Goal: Information Seeking & Learning: Learn about a topic

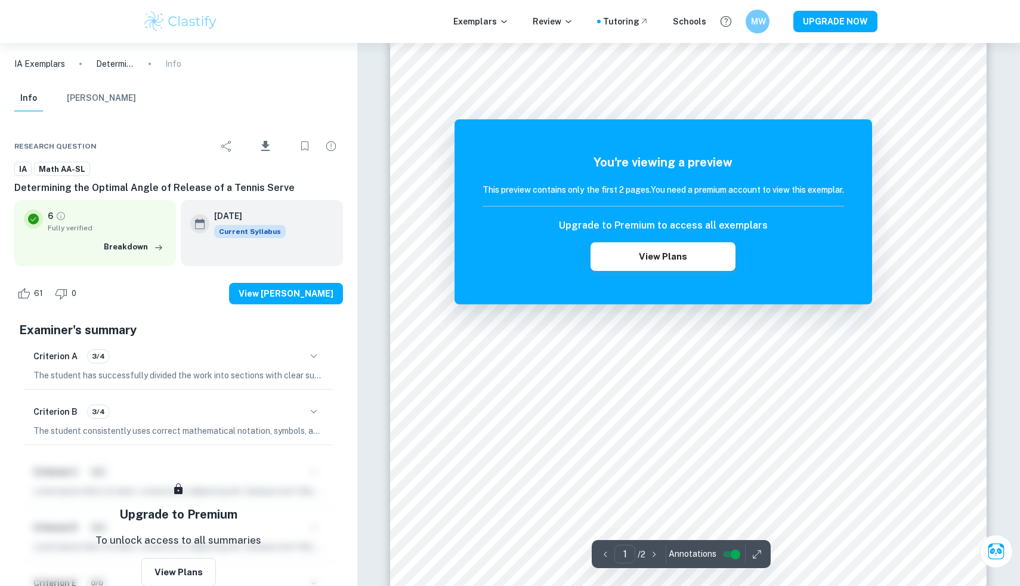
scroll to position [99, 0]
click at [759, 26] on h6 "MW" at bounding box center [757, 22] width 14 height 14
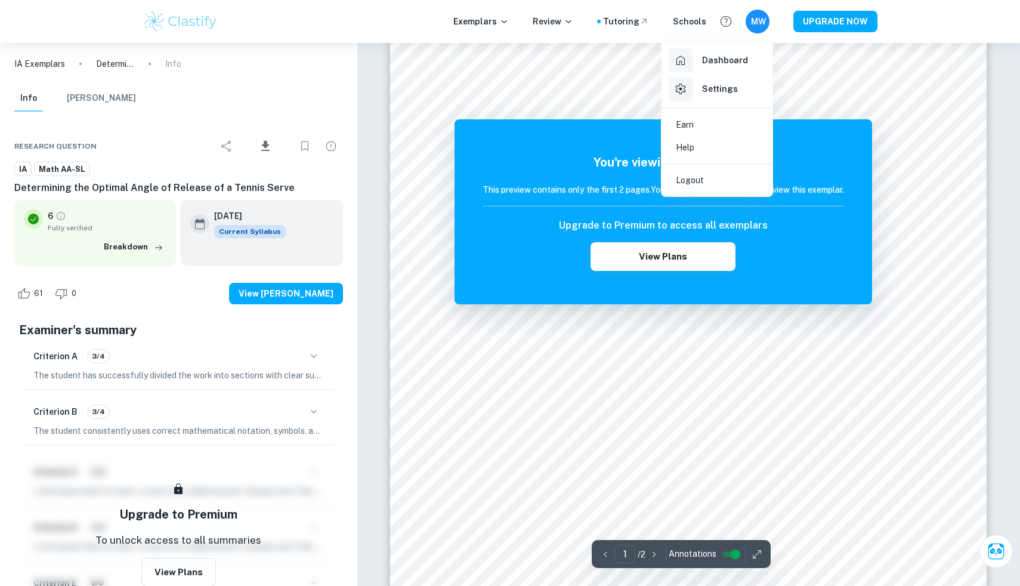
click at [759, 26] on div at bounding box center [510, 293] width 1020 height 586
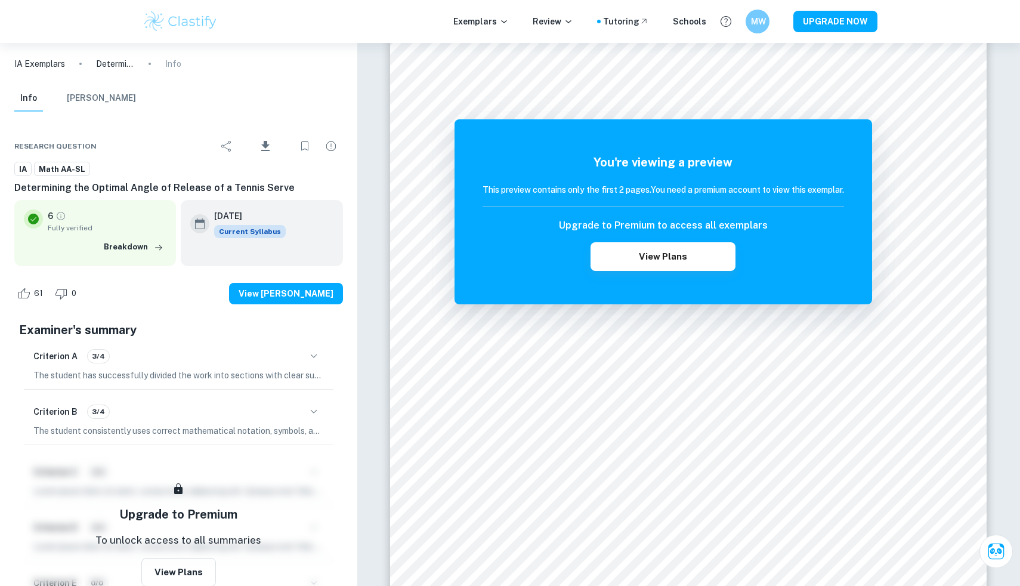
click at [759, 26] on h6 "MW" at bounding box center [758, 21] width 14 height 13
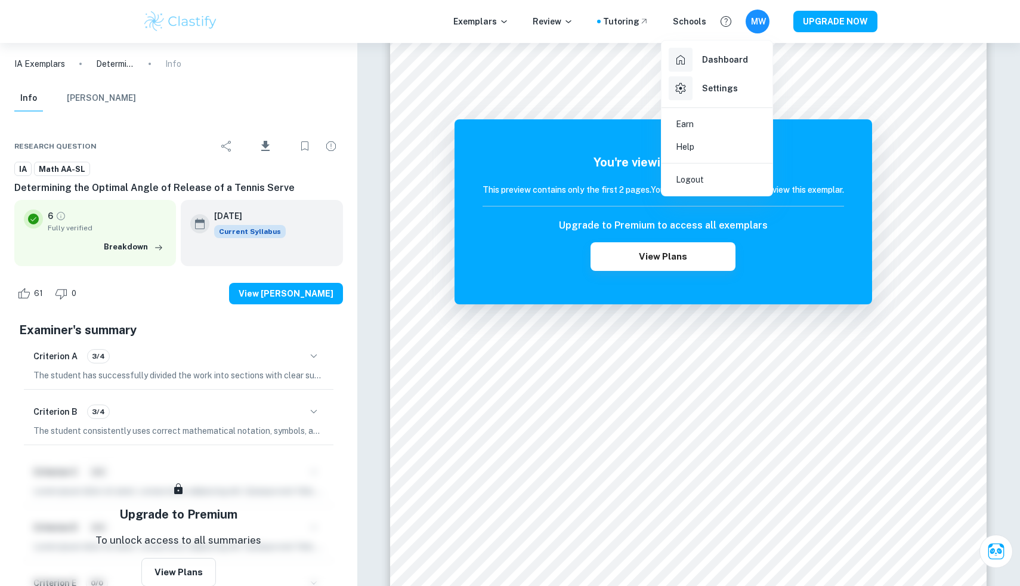
click at [759, 26] on div at bounding box center [510, 293] width 1020 height 586
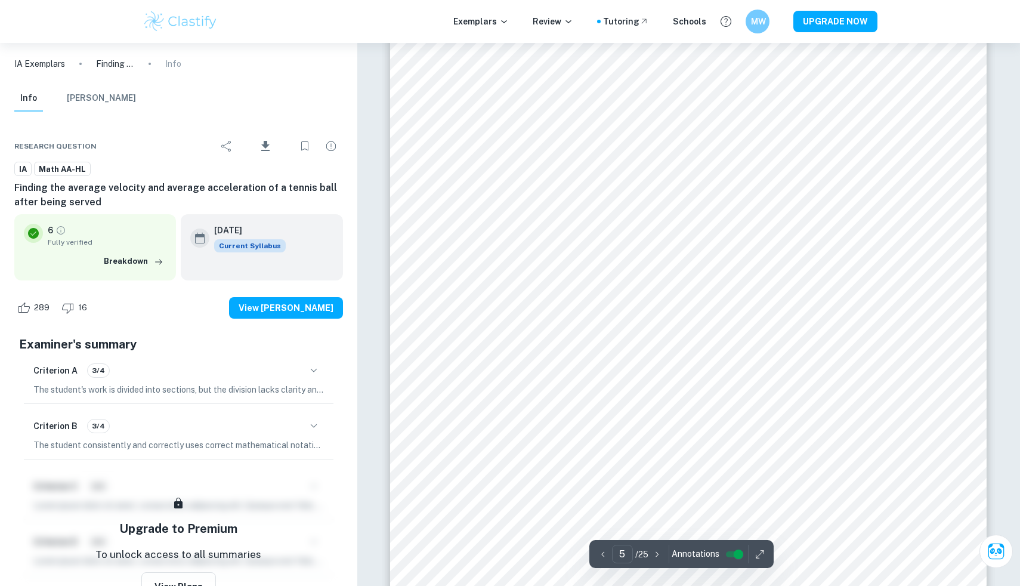
scroll to position [3664, 0]
type input "5"
